Goal: Navigation & Orientation: Find specific page/section

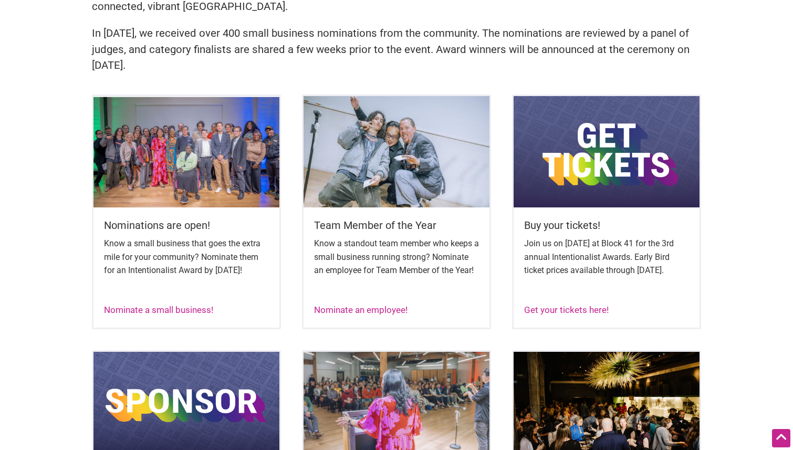
scroll to position [359, 0]
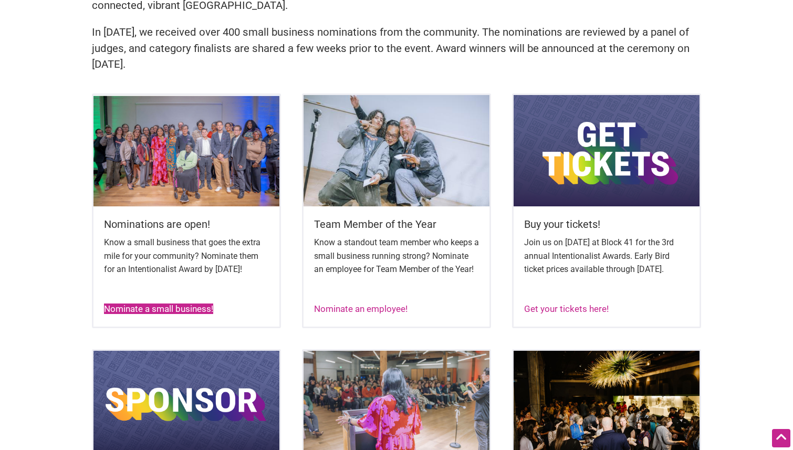
click at [188, 314] on link "Nominate a small business!" at bounding box center [158, 308] width 109 height 11
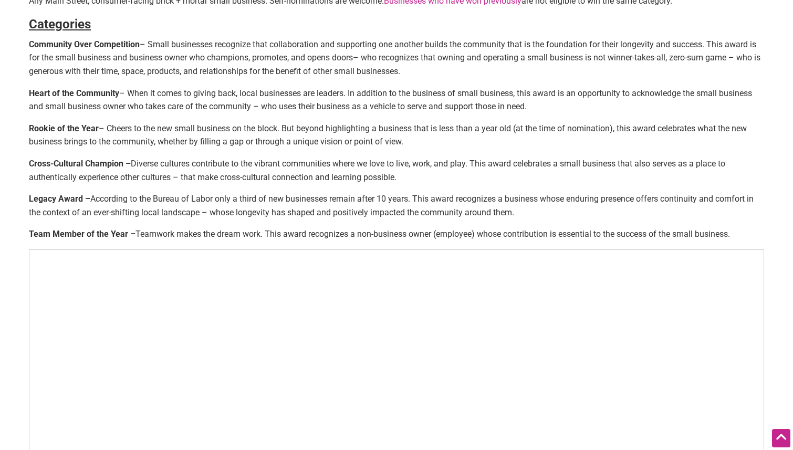
scroll to position [437, 0]
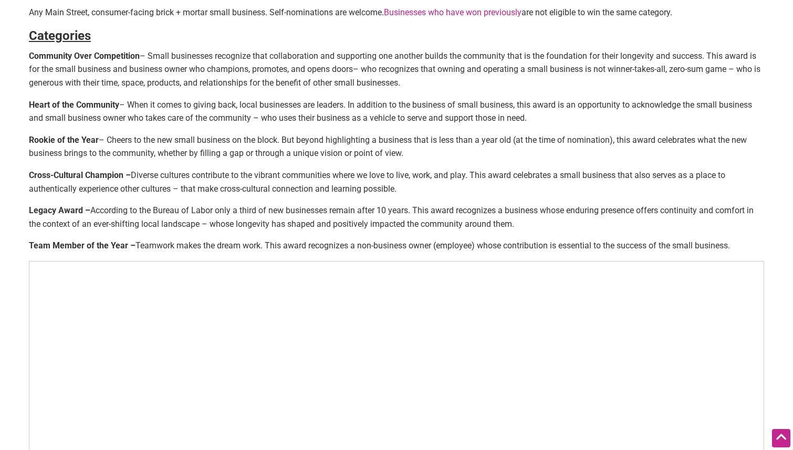
drag, startPoint x: 422, startPoint y: 82, endPoint x: 29, endPoint y: 57, distance: 393.6
click at [29, 57] on p "Community Over Competition – Small businesses recognize that collaboration and …" at bounding box center [396, 69] width 735 height 40
copy p "Community Over Competition – Small businesses recognize that collaboration and …"
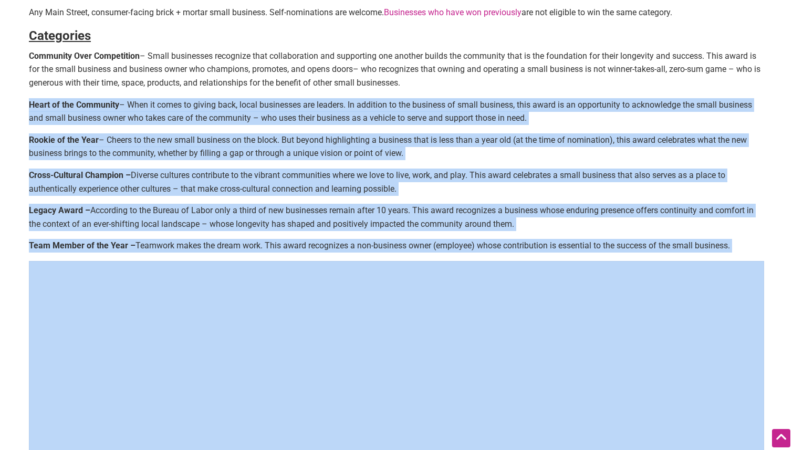
drag, startPoint x: 30, startPoint y: 106, endPoint x: 151, endPoint y: 264, distance: 198.5
click at [147, 23] on div "Nominate a small business! The annual Intentionalist Awards recognize small bus…" at bounding box center [396, 80] width 735 height 929
copy div "Heart of the Community – When it comes to giving back, local businesses are lea…"
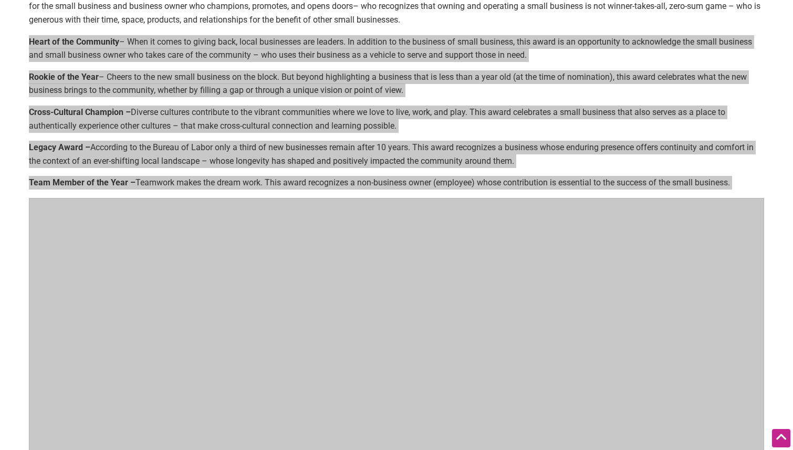
scroll to position [497, 0]
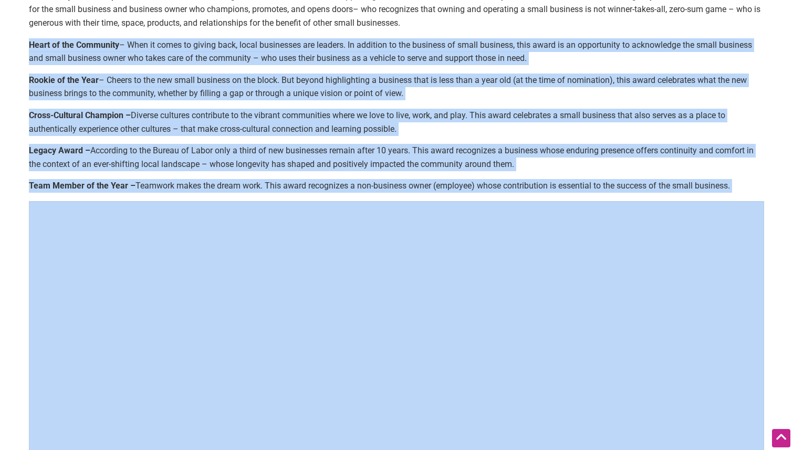
click at [195, 120] on p "Cross-Cultural Champion – Diverse cultures contribute to the vibrant communitie…" at bounding box center [396, 122] width 735 height 27
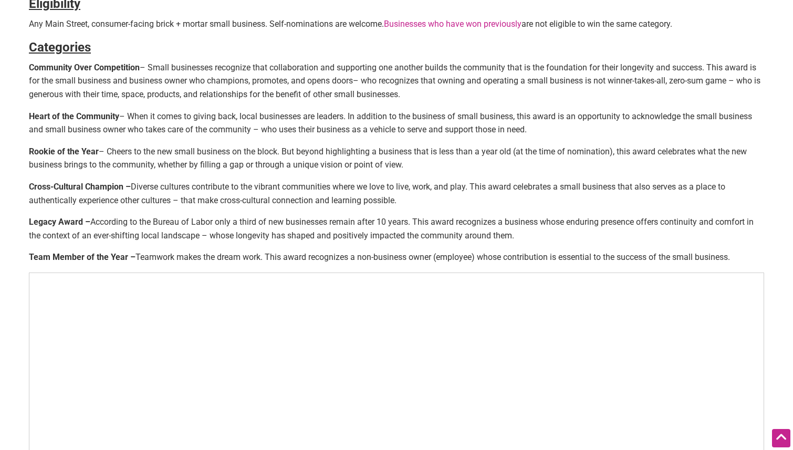
scroll to position [412, 0]
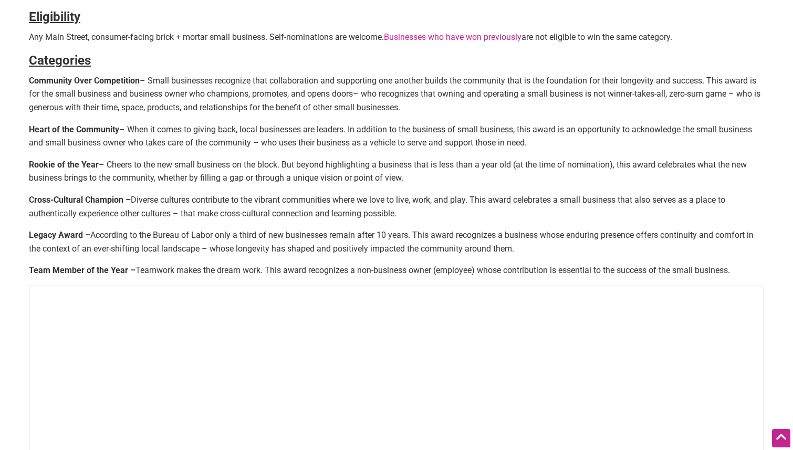
drag, startPoint x: 30, startPoint y: 83, endPoint x: 420, endPoint y: 106, distance: 390.3
click at [420, 106] on p "Community Over Competition – Small businesses recognize that collaboration and …" at bounding box center [396, 94] width 735 height 40
copy p "Community Over Competition – Small businesses recognize that collaboration and …"
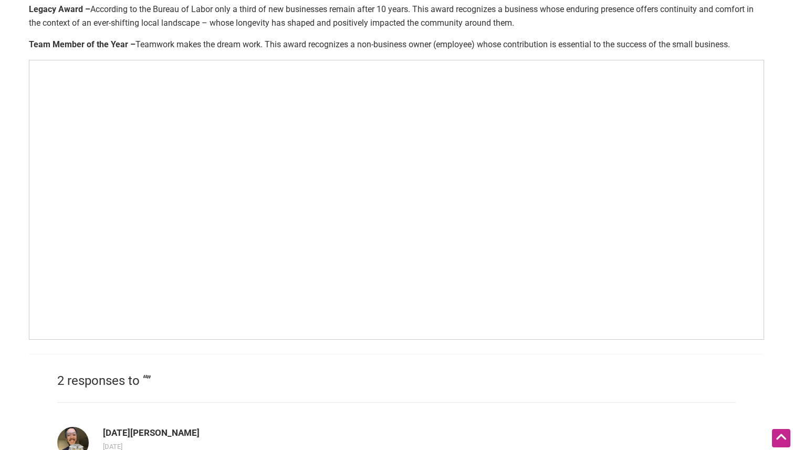
scroll to position [640, 0]
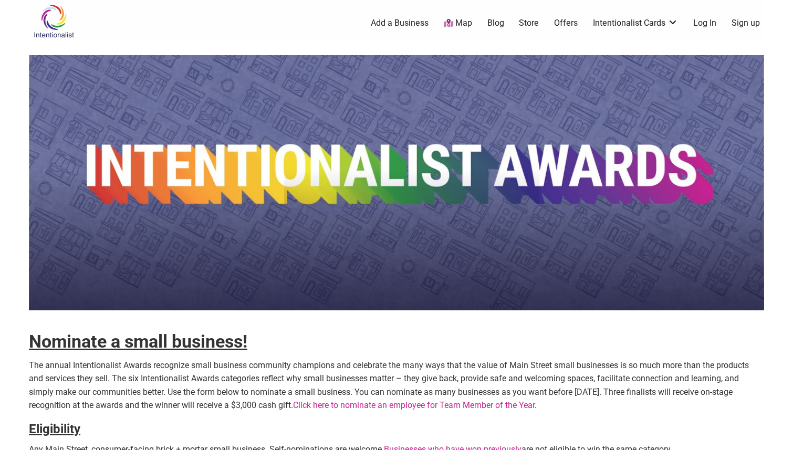
click at [406, 24] on link "Add a Business" at bounding box center [400, 23] width 58 height 12
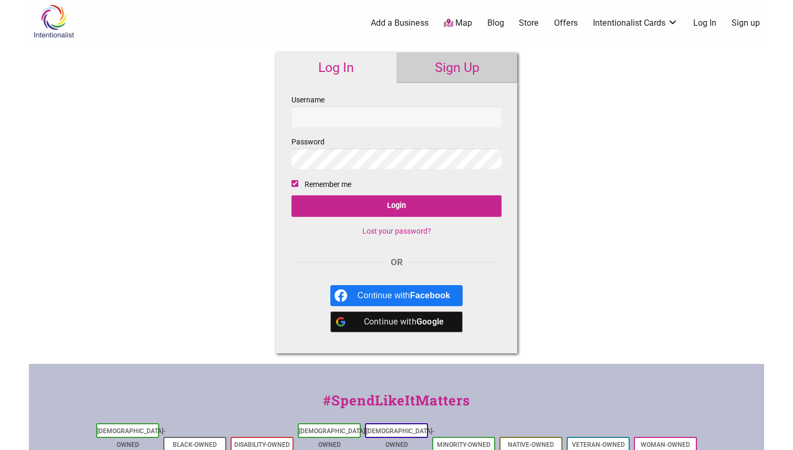
click at [455, 27] on link "Map" at bounding box center [458, 23] width 28 height 12
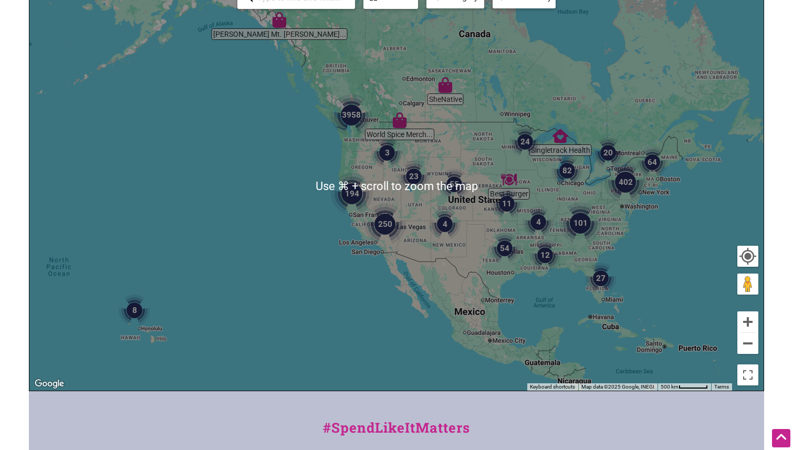
scroll to position [143, 0]
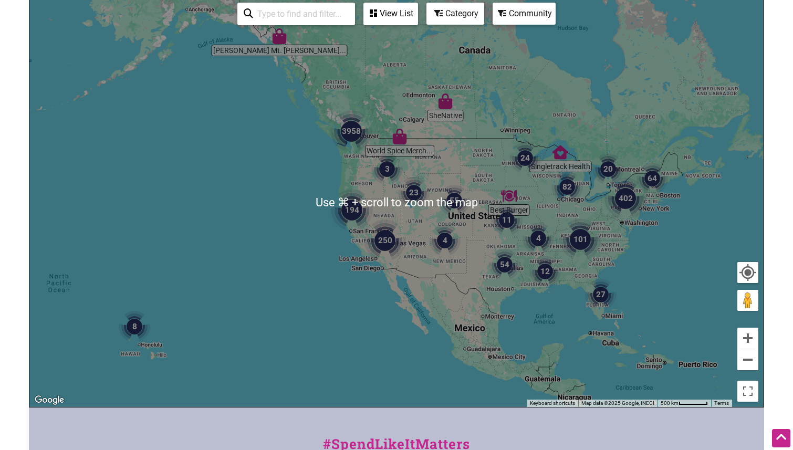
click at [355, 150] on img "3958" at bounding box center [351, 131] width 42 height 42
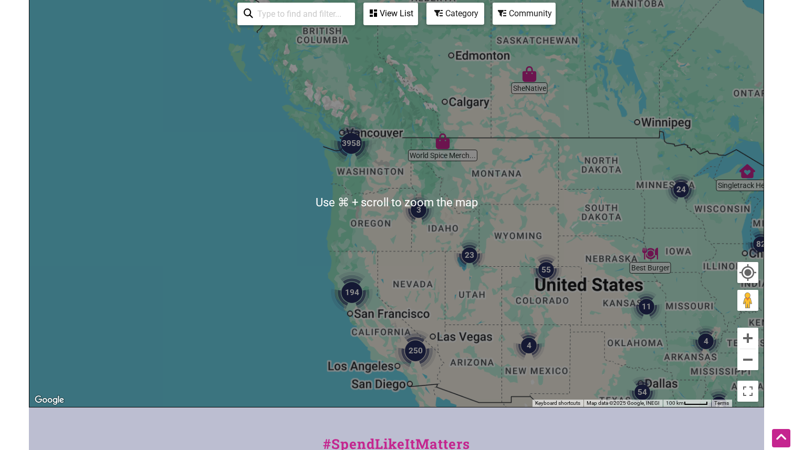
click at [355, 150] on img "3958" at bounding box center [351, 143] width 42 height 42
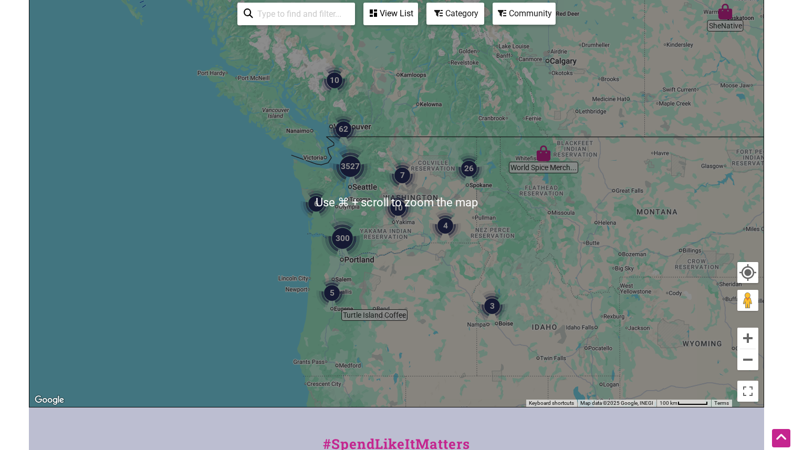
click at [376, 153] on div "To navigate, press the arrow keys." at bounding box center [396, 202] width 734 height 409
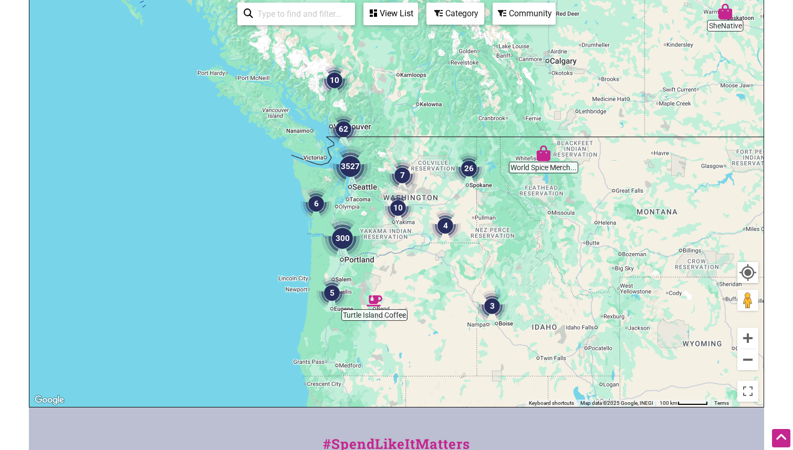
click at [376, 153] on div "To navigate, press the arrow keys." at bounding box center [396, 202] width 734 height 409
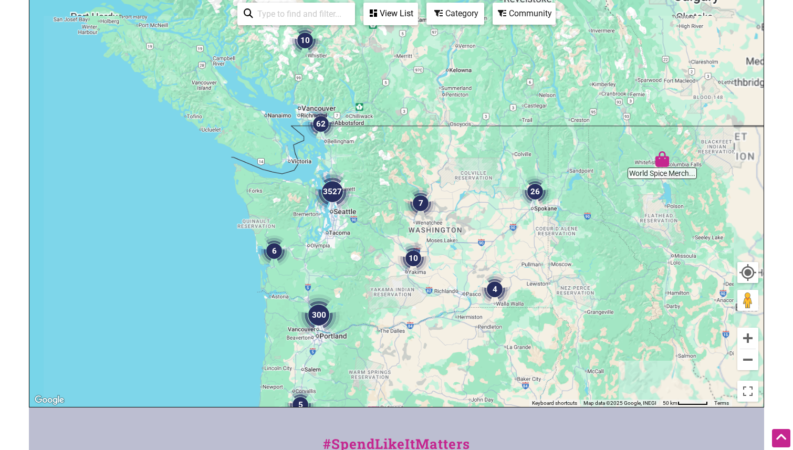
click at [376, 153] on div "To navigate, press the arrow keys." at bounding box center [396, 202] width 734 height 409
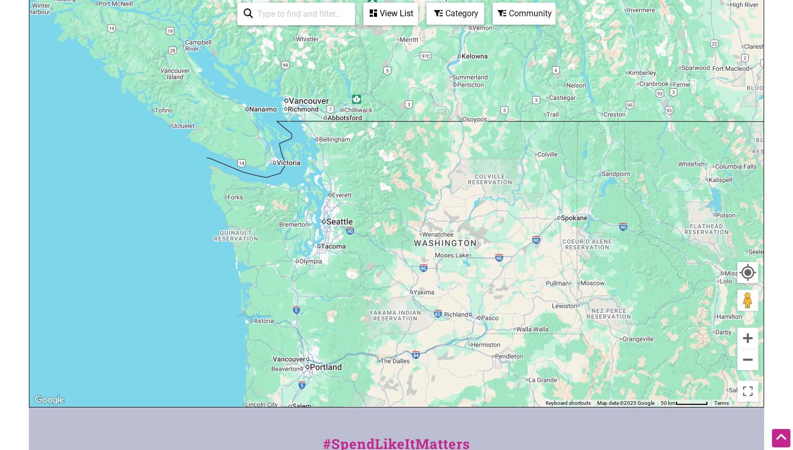
click at [376, 153] on div "To navigate, press the arrow keys." at bounding box center [396, 202] width 734 height 409
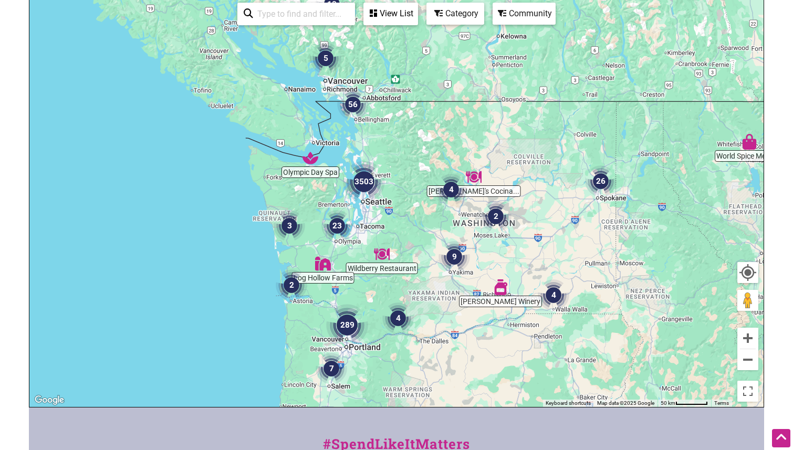
drag, startPoint x: 360, startPoint y: 169, endPoint x: 402, endPoint y: 146, distance: 47.9
click at [402, 146] on div "To navigate, press the arrow keys." at bounding box center [396, 202] width 734 height 409
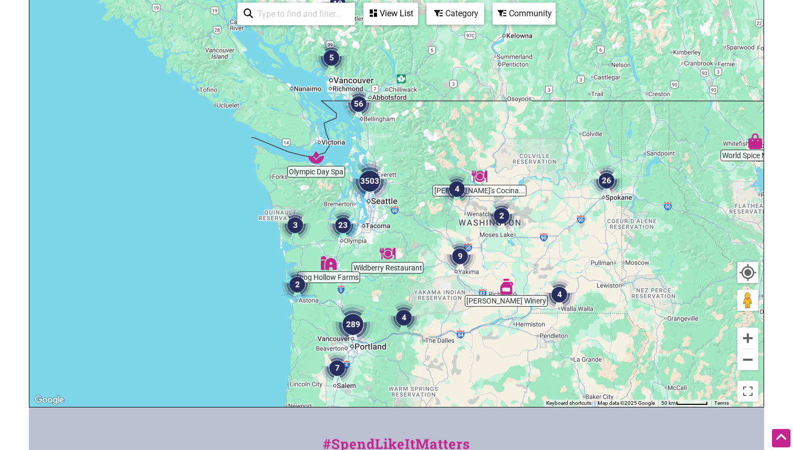
click at [402, 146] on div "To navigate, press the arrow keys." at bounding box center [396, 202] width 734 height 409
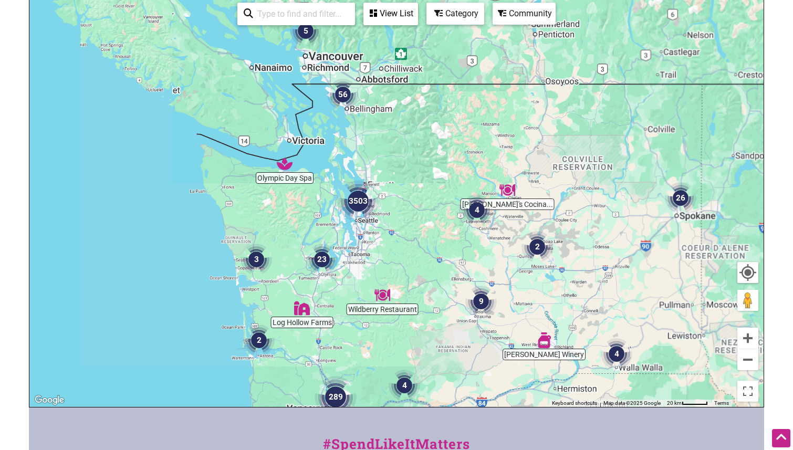
click at [402, 146] on div "To navigate, press the arrow keys." at bounding box center [396, 202] width 734 height 409
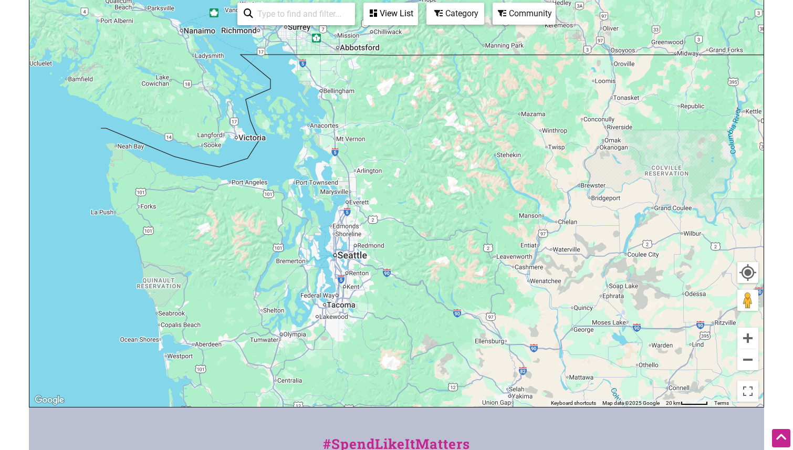
click at [400, 151] on div "To navigate, press the arrow keys." at bounding box center [396, 202] width 734 height 409
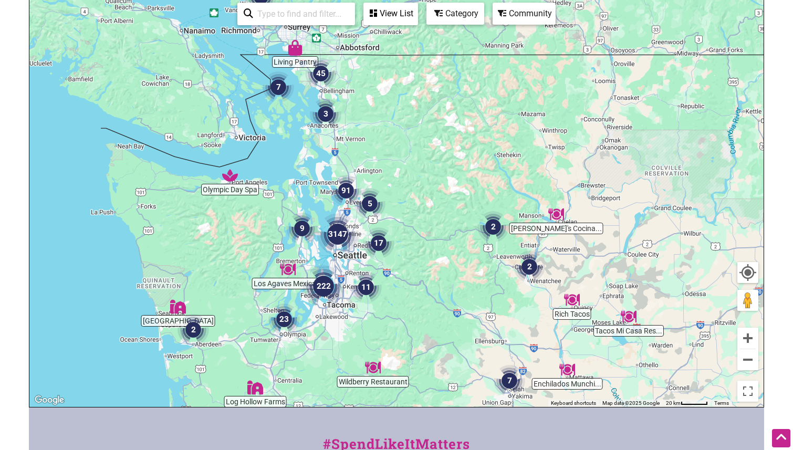
click at [359, 223] on div "To navigate, press the arrow keys." at bounding box center [396, 202] width 734 height 409
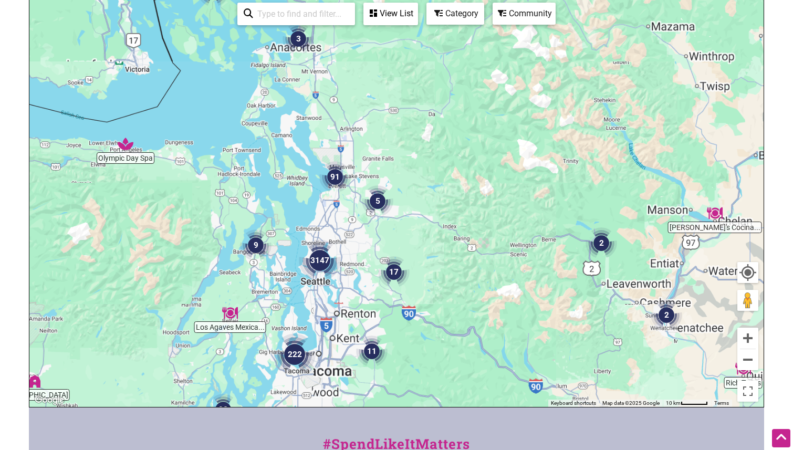
click at [359, 223] on div "To navigate, press the arrow keys." at bounding box center [396, 202] width 734 height 409
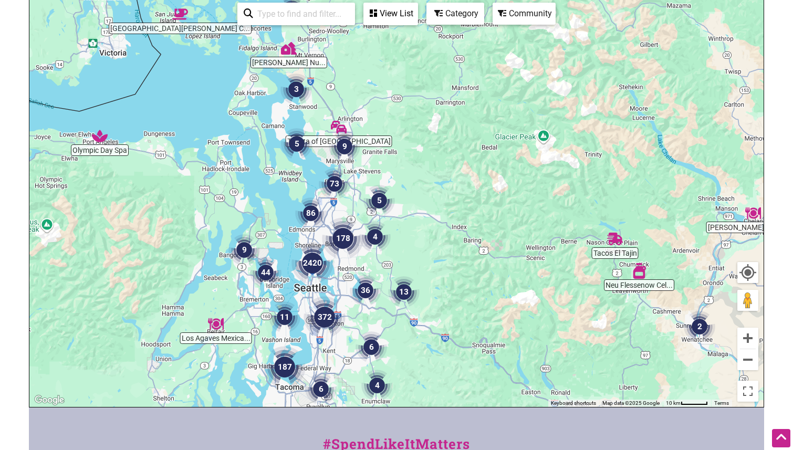
click at [359, 223] on img "178" at bounding box center [343, 238] width 42 height 42
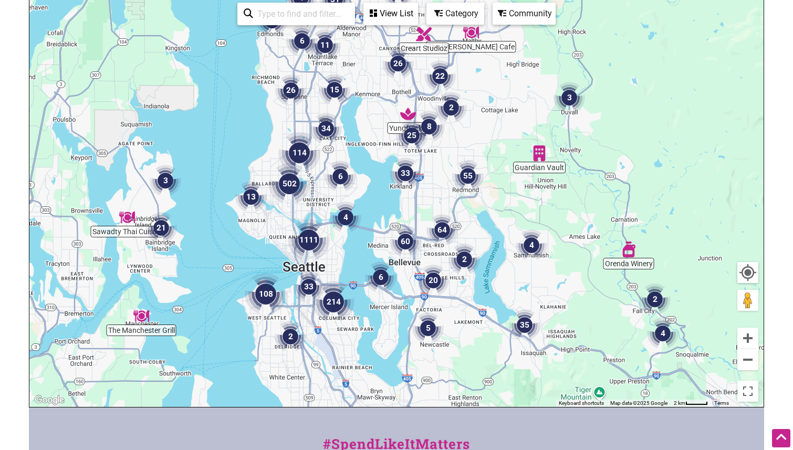
drag, startPoint x: 305, startPoint y: 281, endPoint x: 373, endPoint y: 228, distance: 85.7
click at [373, 228] on div "To navigate, press the arrow keys." at bounding box center [396, 202] width 734 height 409
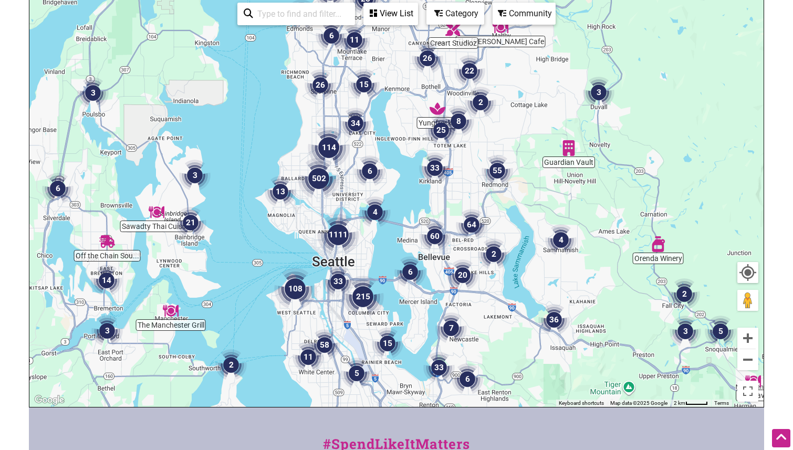
drag, startPoint x: 292, startPoint y: 216, endPoint x: 322, endPoint y: 210, distance: 30.7
click at [322, 210] on div "To navigate, press the arrow keys." at bounding box center [396, 202] width 734 height 409
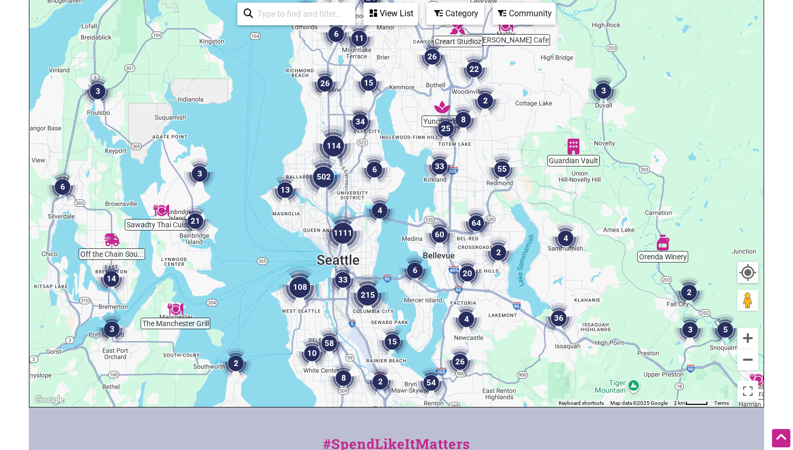
click at [287, 192] on img "13" at bounding box center [285, 190] width 32 height 32
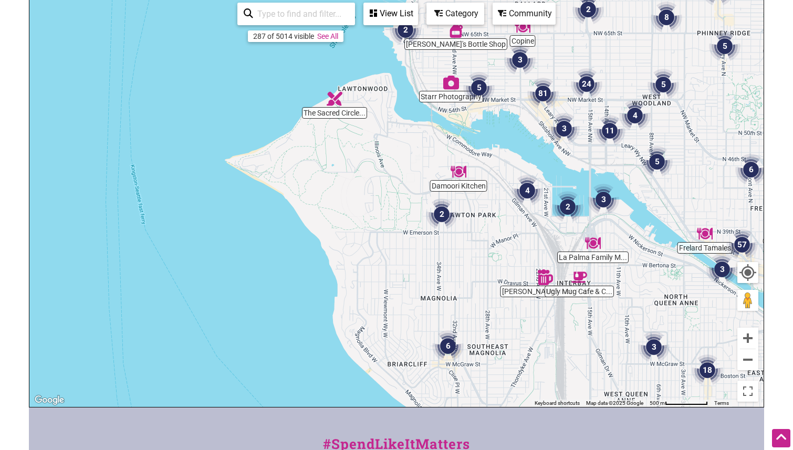
click at [529, 190] on img "4" at bounding box center [527, 191] width 32 height 32
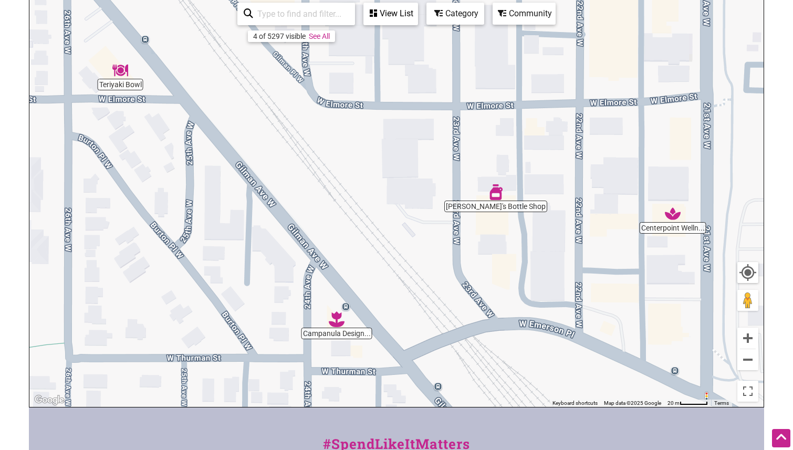
click at [341, 338] on div "To navigate, press the arrow keys." at bounding box center [396, 202] width 734 height 409
click at [336, 324] on img "Campanula Design Studio" at bounding box center [337, 319] width 16 height 16
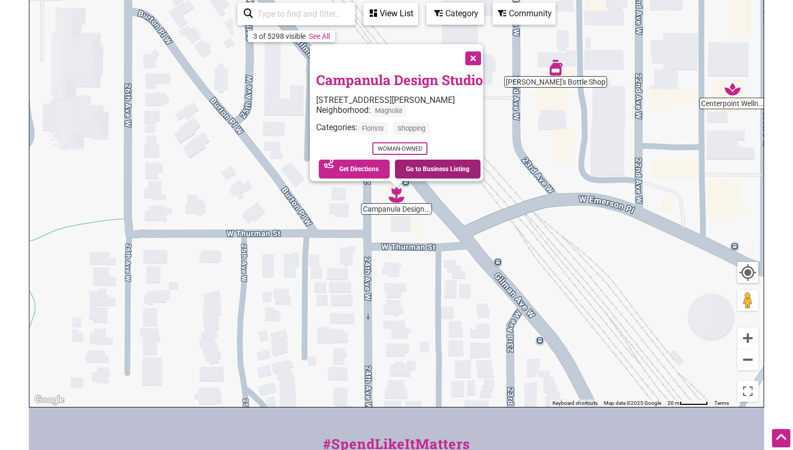
click at [450, 160] on link "Go to Business Listing" at bounding box center [438, 169] width 86 height 19
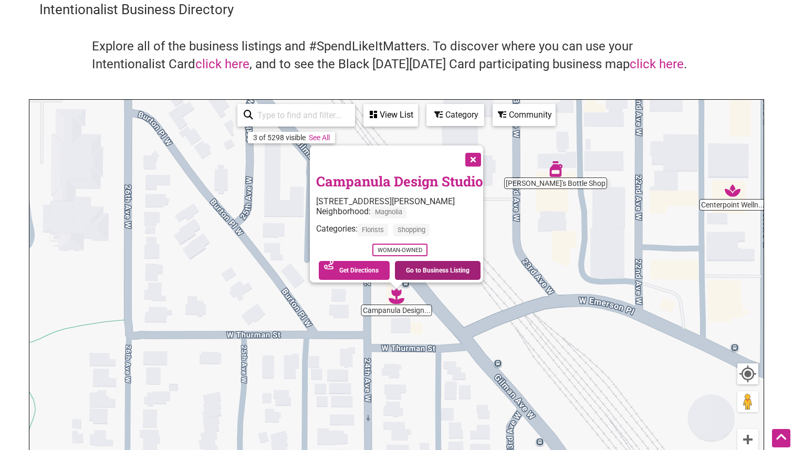
scroll to position [0, 0]
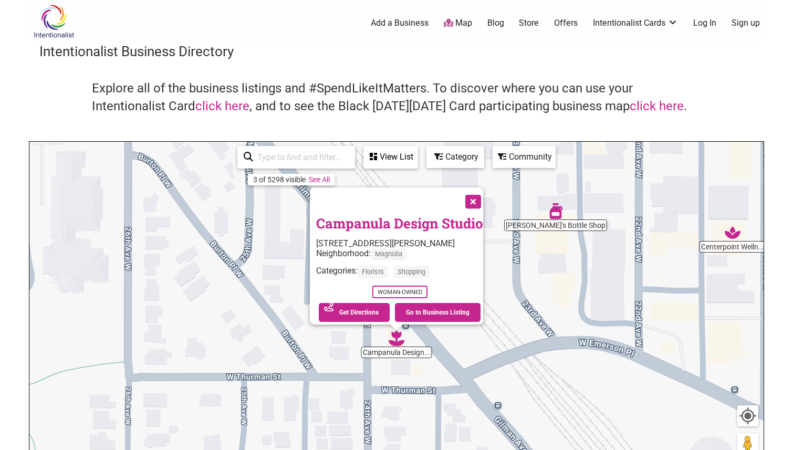
click at [490, 22] on link "Blog" at bounding box center [495, 23] width 17 height 12
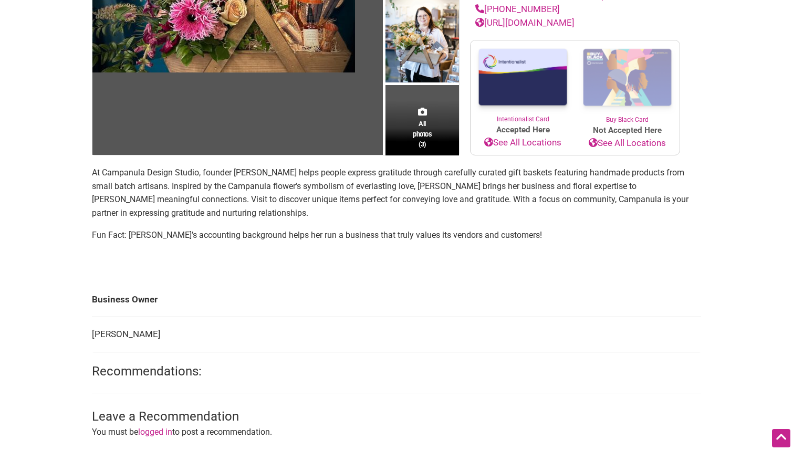
scroll to position [191, 0]
